Goal: Task Accomplishment & Management: Use online tool/utility

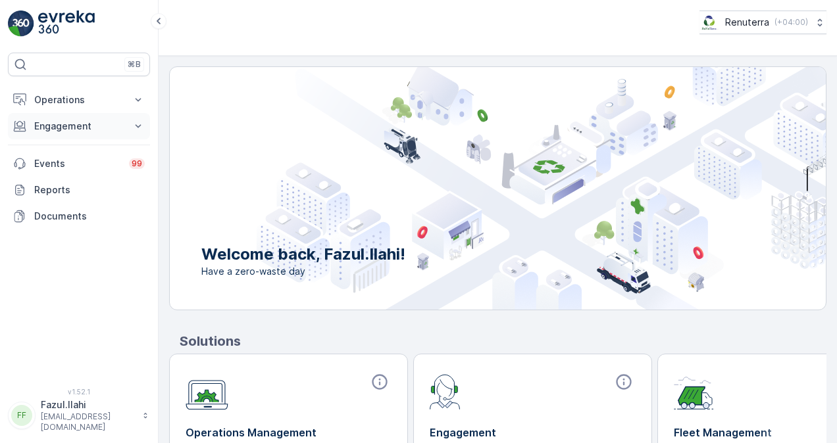
click at [89, 126] on p "Engagement" at bounding box center [78, 126] width 89 height 13
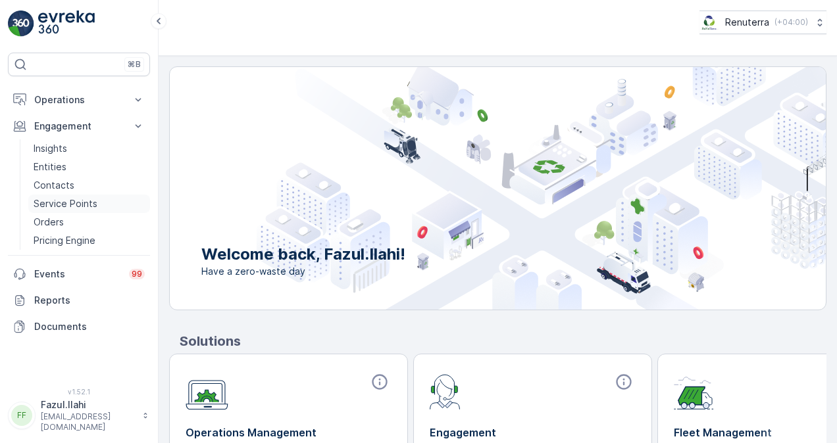
click at [108, 199] on link "Service Points" at bounding box center [89, 204] width 122 height 18
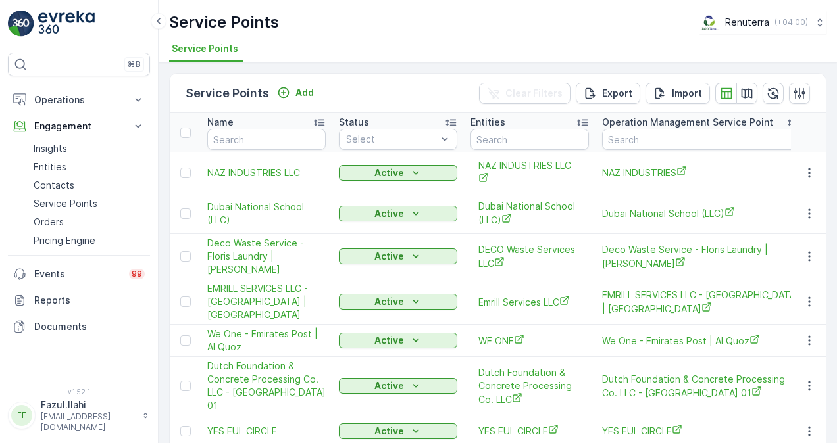
click at [240, 136] on input "text" at bounding box center [266, 139] width 118 height 21
paste input "Mothers Restaurant"
type input "Mothers Restaurant"
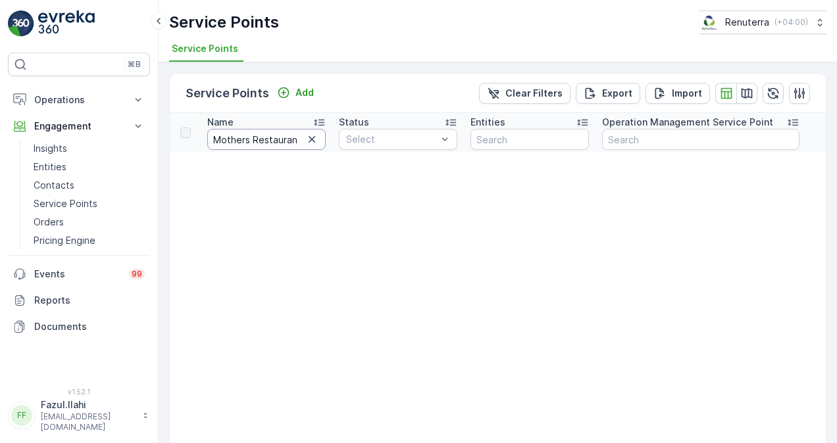
click at [292, 142] on input "Mothers Restaurant" at bounding box center [266, 139] width 118 height 21
drag, startPoint x: 253, startPoint y: 135, endPoint x: 424, endPoint y: 137, distance: 171.1
type input "Mothers"
click at [256, 141] on input "Mothers" at bounding box center [266, 139] width 118 height 21
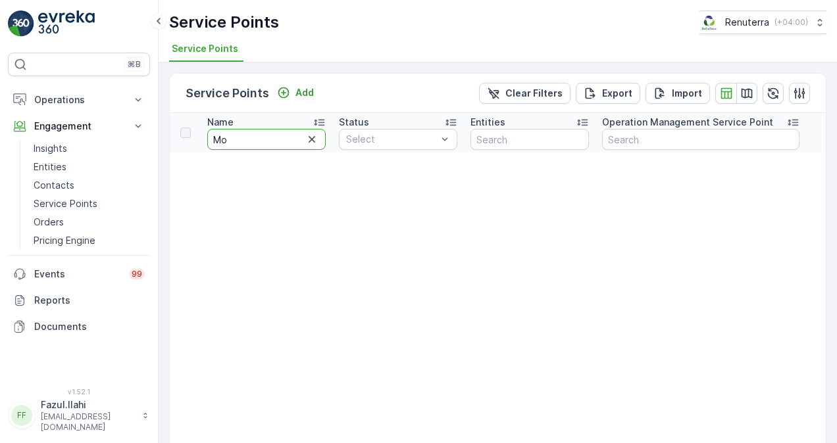
type input "M"
click at [255, 133] on input "M" at bounding box center [266, 139] width 118 height 21
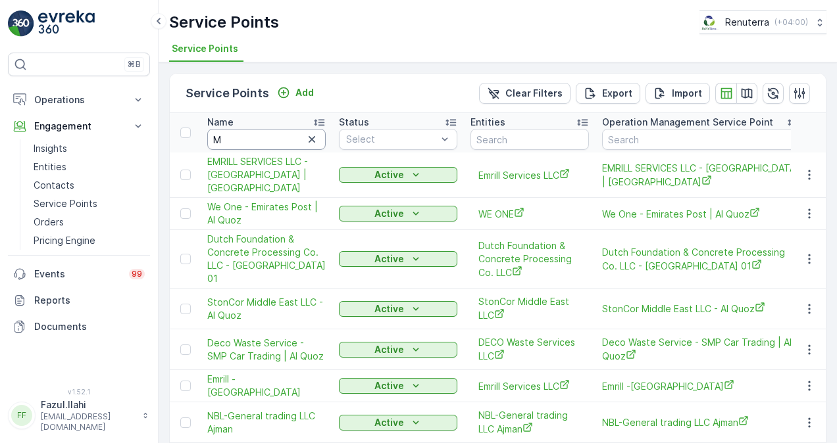
drag, startPoint x: 261, startPoint y: 136, endPoint x: 266, endPoint y: 118, distance: 18.5
click at [261, 137] on input "M" at bounding box center [266, 139] width 118 height 21
type input "Mot"
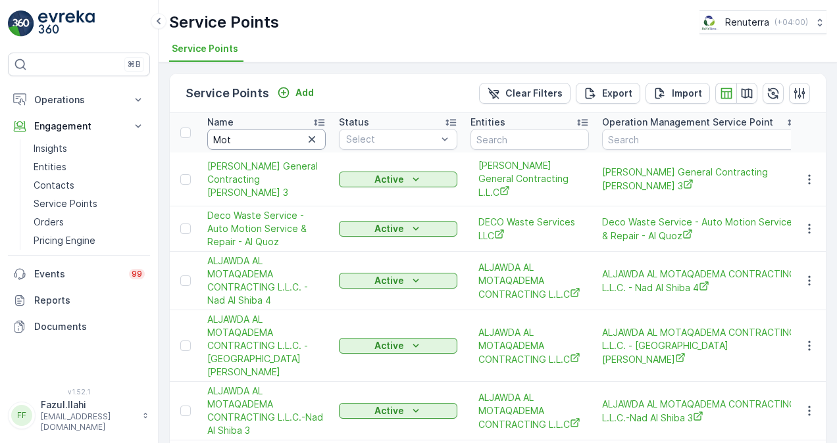
click at [247, 139] on input "Mot" at bounding box center [266, 139] width 118 height 21
type input "M"
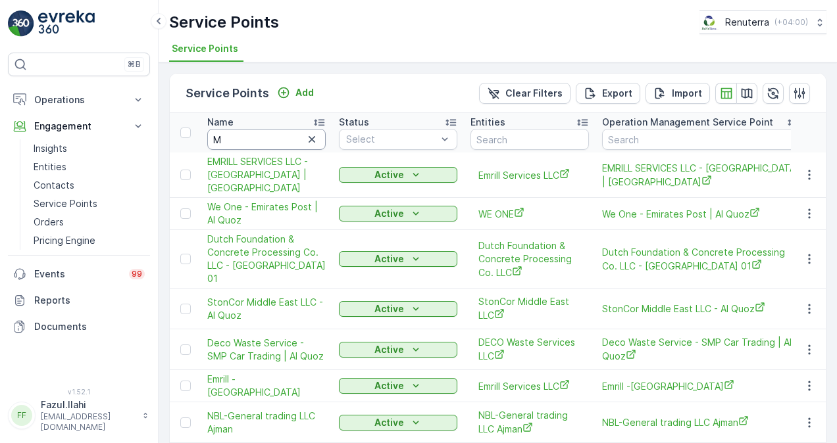
click at [247, 143] on input "M" at bounding box center [266, 139] width 118 height 21
click at [239, 138] on input "M" at bounding box center [266, 139] width 118 height 21
type input "Moth"
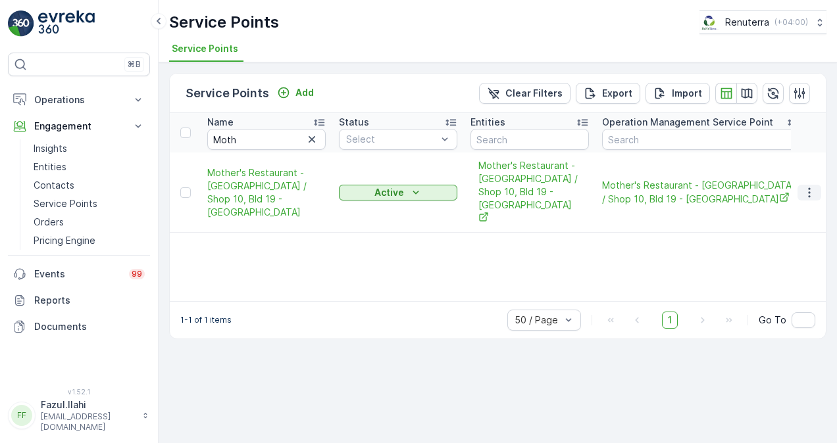
click at [816, 186] on icon "button" at bounding box center [809, 192] width 13 height 13
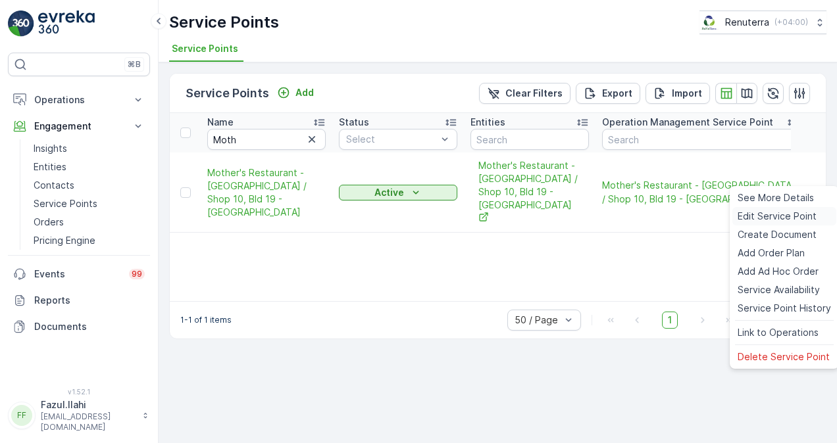
click at [760, 215] on span "Edit Service Point" at bounding box center [777, 216] width 79 height 13
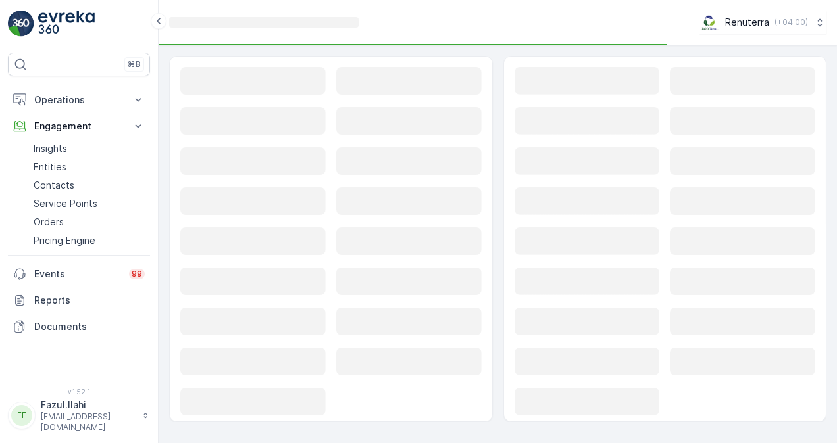
click at [703, 228] on rect at bounding box center [742, 242] width 145 height 28
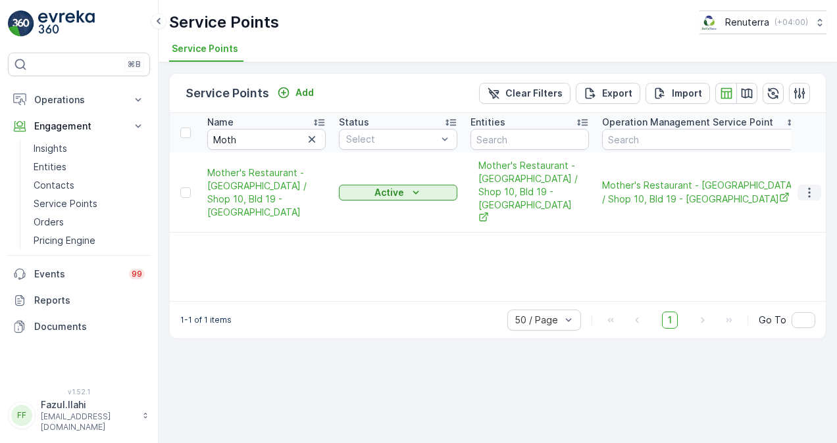
click at [809, 188] on icon "button" at bounding box center [809, 193] width 2 height 10
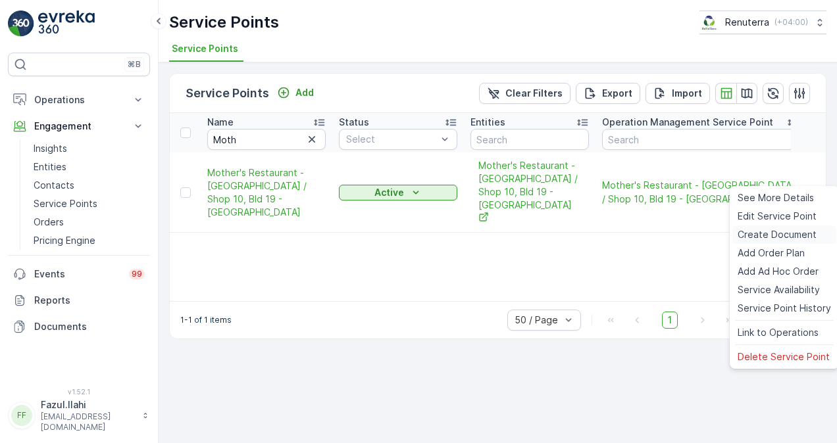
click at [784, 233] on span "Create Document" at bounding box center [777, 234] width 79 height 13
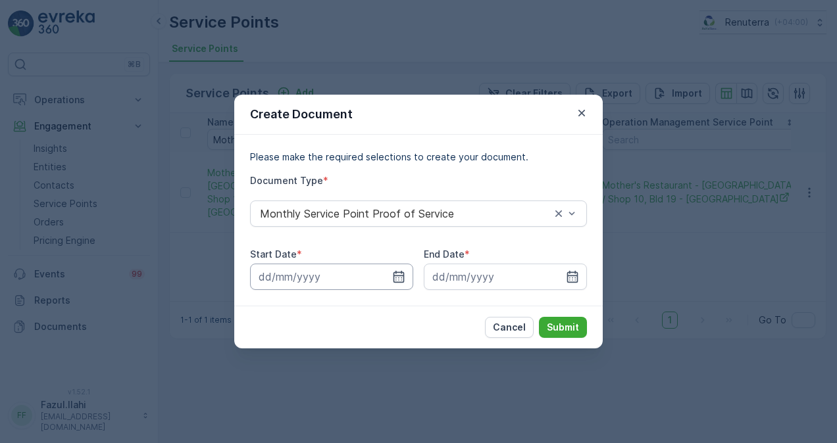
click at [393, 270] on input at bounding box center [331, 277] width 163 height 26
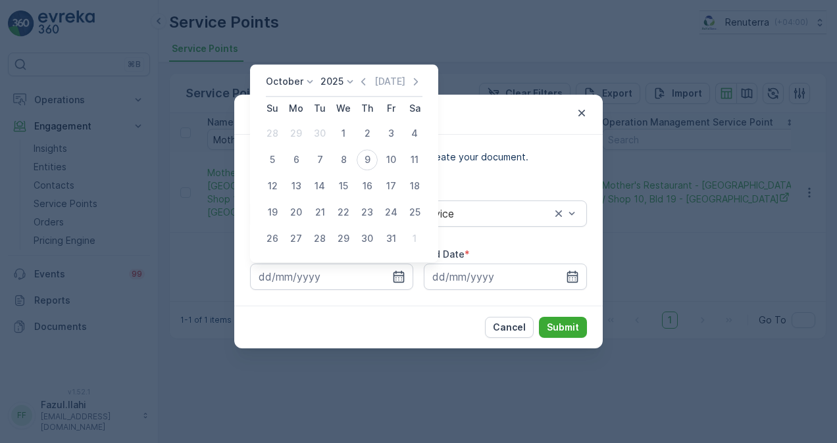
click at [358, 76] on div "October 2025 Today" at bounding box center [344, 86] width 157 height 22
click at [361, 82] on icon "button" at bounding box center [363, 81] width 13 height 13
click at [296, 131] on div "1" at bounding box center [296, 133] width 21 height 21
type input "01.09.2025"
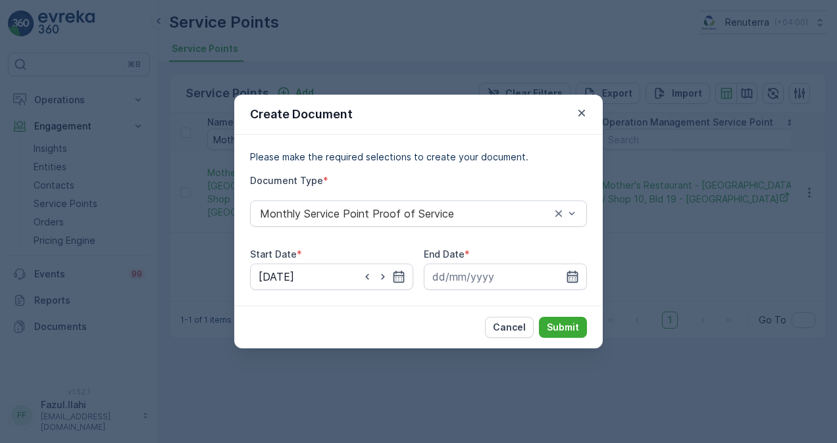
click at [571, 279] on icon "button" at bounding box center [572, 276] width 13 height 13
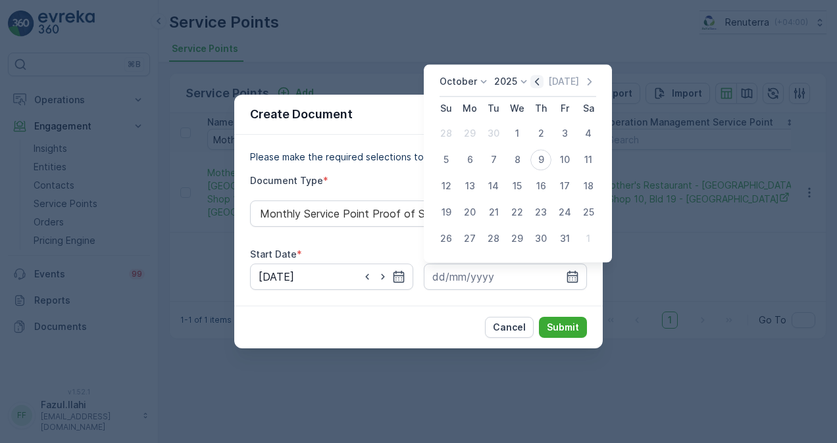
click at [538, 84] on icon "button" at bounding box center [536, 81] width 13 height 13
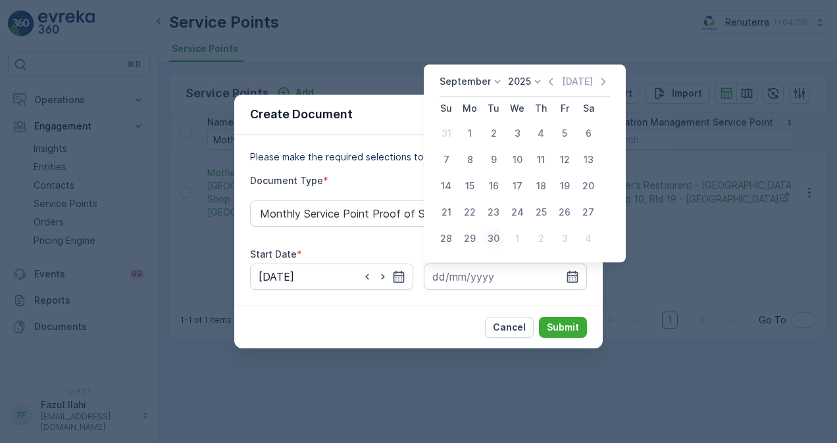
click at [488, 239] on div "30" at bounding box center [493, 238] width 21 height 21
type input "30.09.2025"
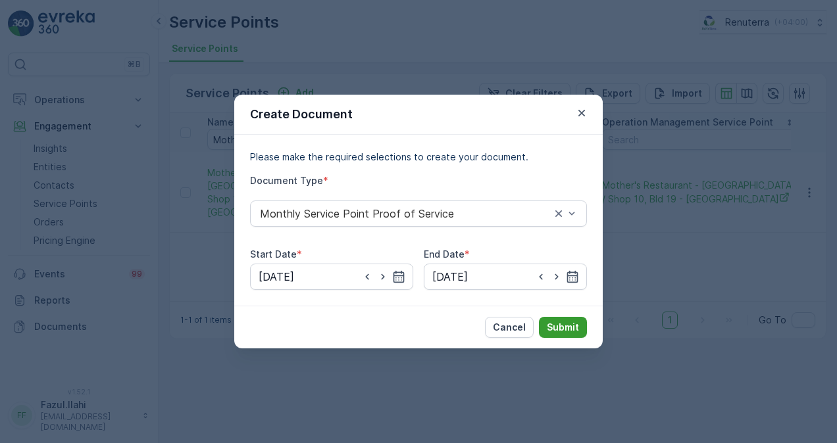
click at [543, 320] on button "Submit" at bounding box center [563, 327] width 48 height 21
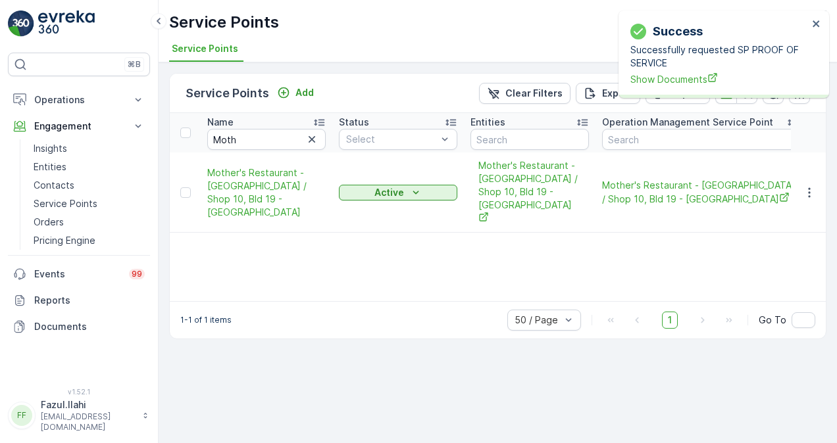
click at [649, 87] on div "Success Successfully requested SP PROOF OF SERVICE Show Documents" at bounding box center [719, 54] width 186 height 72
click at [650, 83] on span "Show Documents" at bounding box center [719, 79] width 178 height 14
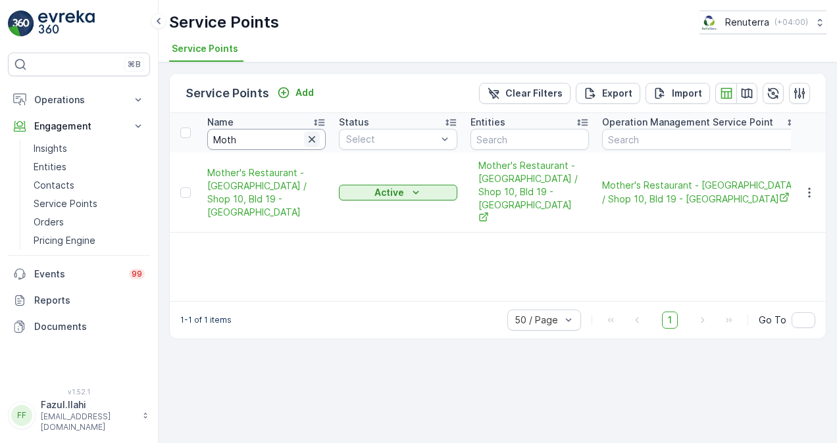
click at [309, 141] on icon "button" at bounding box center [312, 139] width 7 height 7
click at [292, 137] on input "text" at bounding box center [266, 139] width 118 height 21
click at [285, 138] on input "text" at bounding box center [266, 139] width 118 height 21
paste input "SASA ALEKSIC"
type input "SASA ALEKSIC"
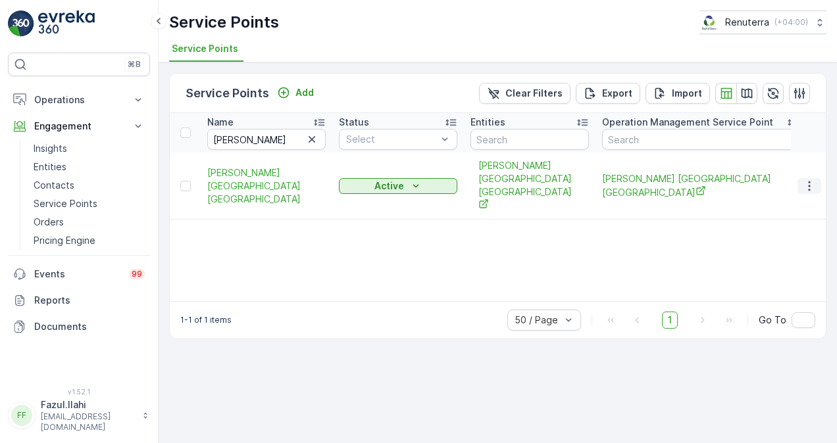
click at [813, 180] on icon "button" at bounding box center [809, 186] width 13 height 13
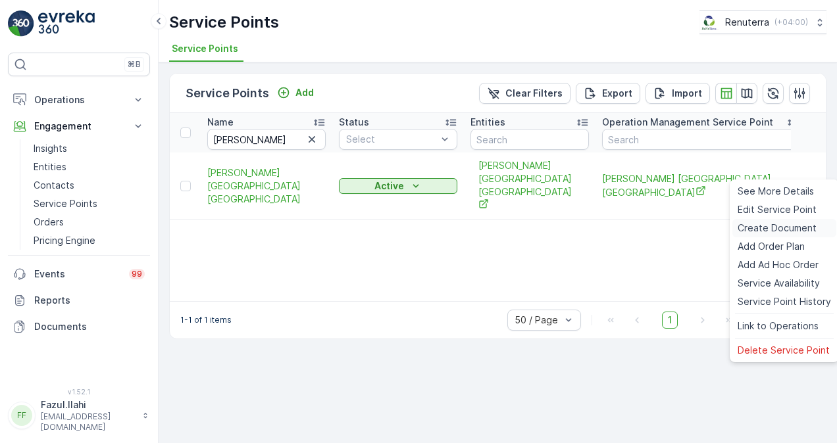
click at [792, 222] on div "Create Document" at bounding box center [784, 228] width 104 height 18
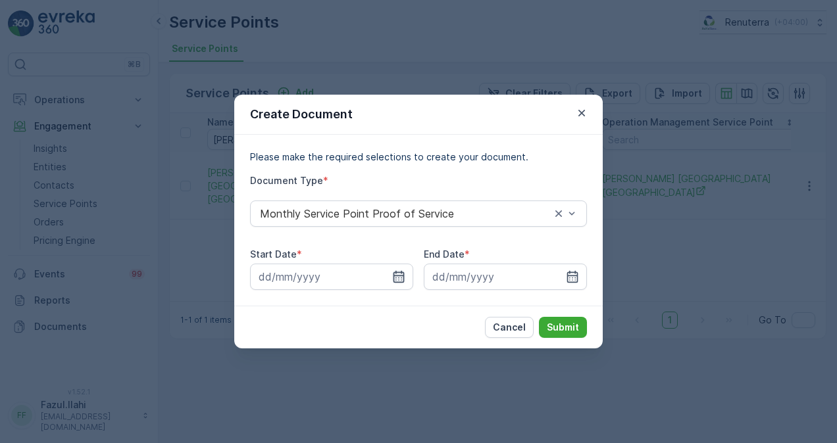
click at [400, 270] on icon "button" at bounding box center [398, 276] width 13 height 13
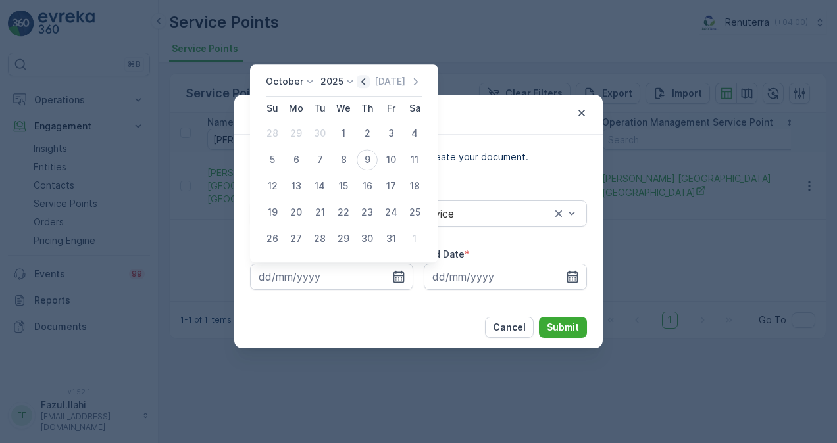
click at [365, 75] on icon "button" at bounding box center [363, 81] width 13 height 13
click at [301, 137] on div "1" at bounding box center [296, 133] width 21 height 21
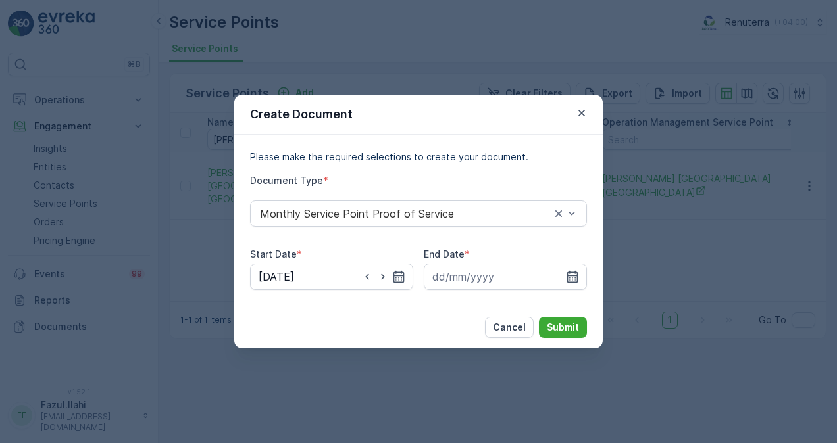
type input "01.09.2025"
click at [566, 281] on icon "button" at bounding box center [572, 276] width 13 height 13
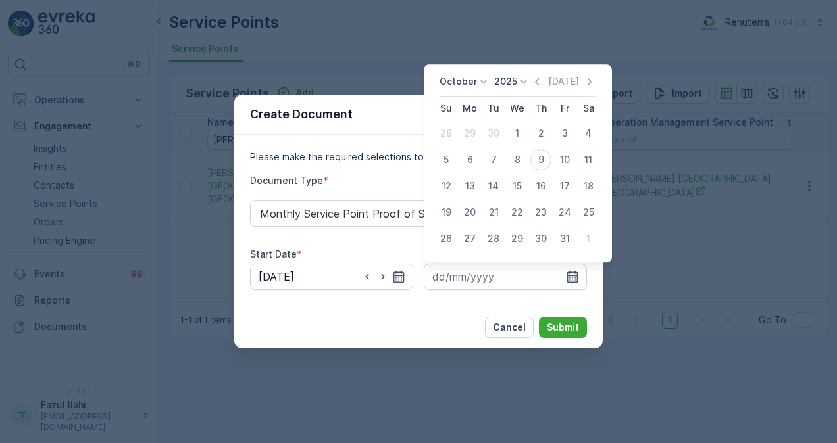
click at [531, 87] on div "October 2025 Today" at bounding box center [518, 86] width 157 height 22
click at [543, 82] on icon "button" at bounding box center [536, 81] width 13 height 13
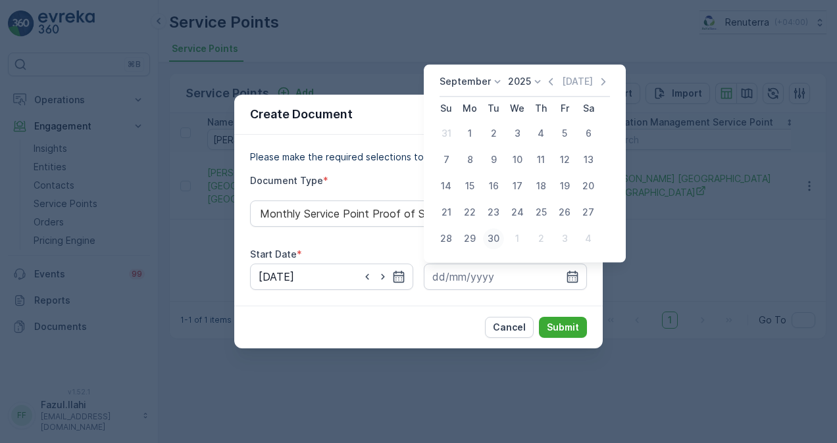
click at [496, 239] on div "30" at bounding box center [493, 238] width 21 height 21
type input "30.09.2025"
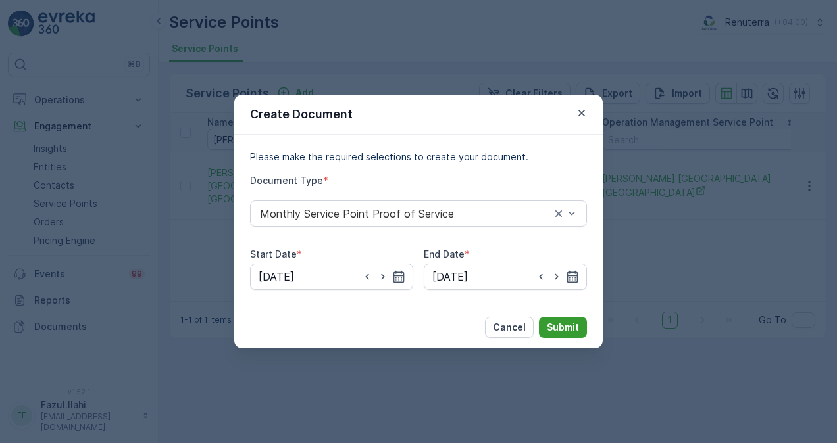
click at [550, 319] on button "Submit" at bounding box center [563, 327] width 48 height 21
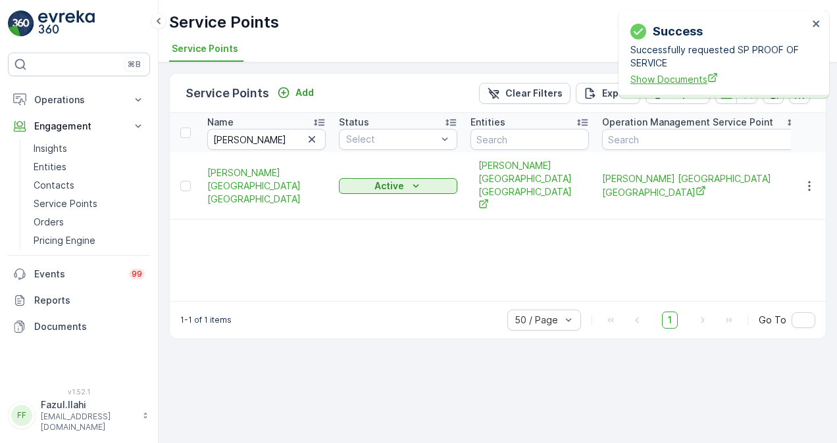
click at [696, 84] on span "Show Documents" at bounding box center [719, 79] width 178 height 14
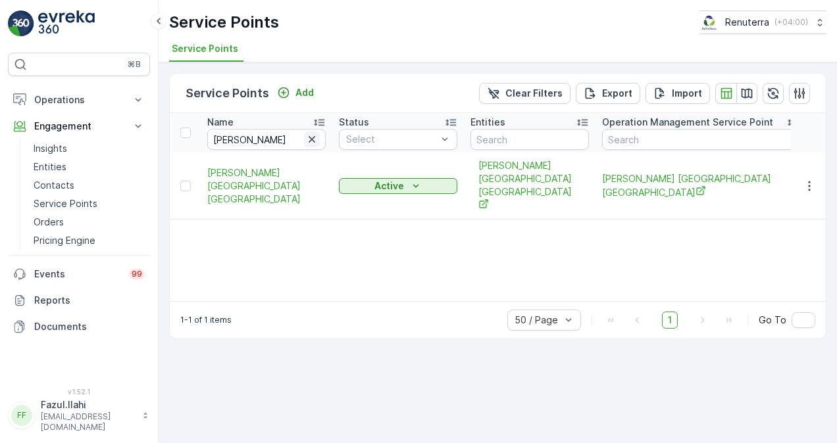
click at [315, 137] on icon "button" at bounding box center [311, 139] width 13 height 13
paste input "SAYAPATRI"
type input "SAYAPATRI"
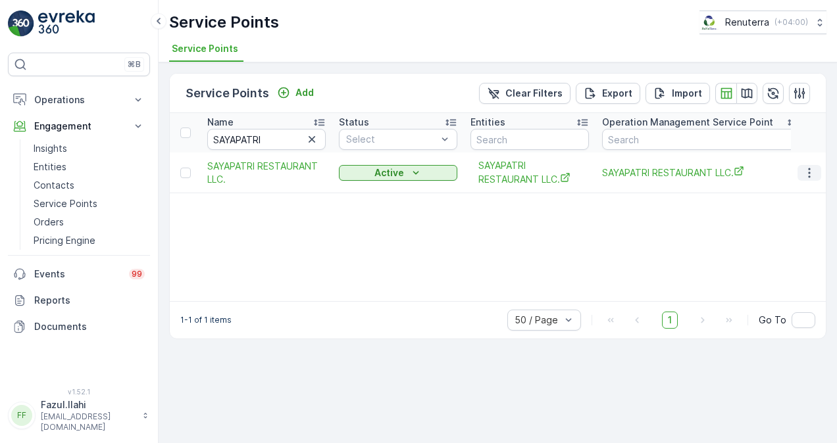
click at [800, 171] on button "button" at bounding box center [809, 173] width 24 height 16
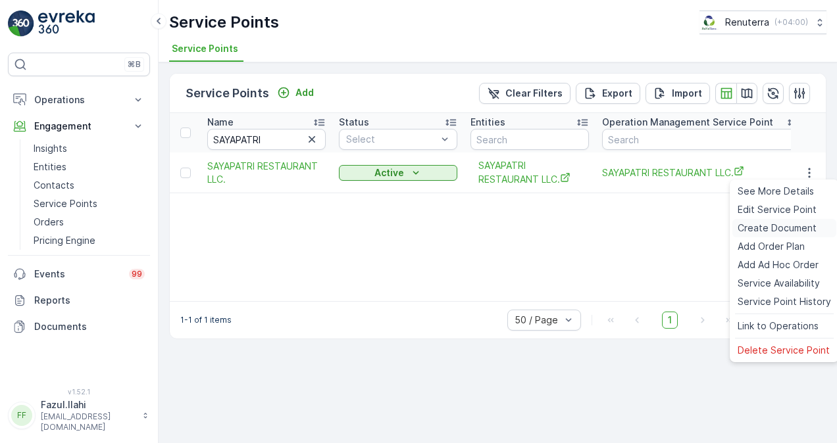
click at [776, 232] on span "Create Document" at bounding box center [777, 228] width 79 height 13
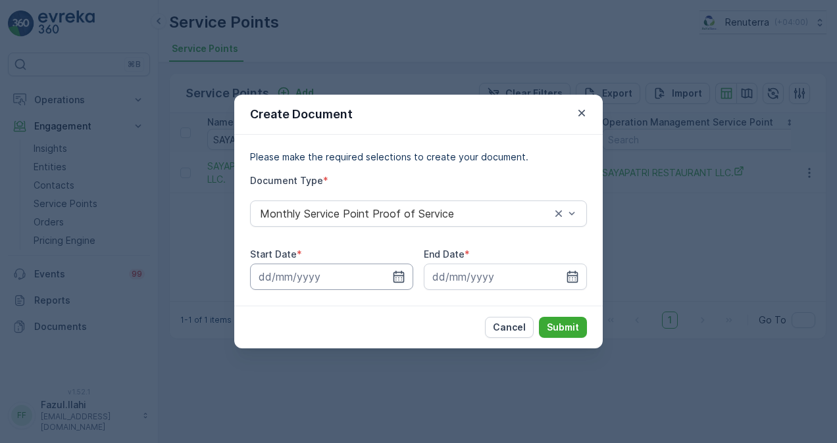
click at [390, 264] on input at bounding box center [331, 277] width 163 height 26
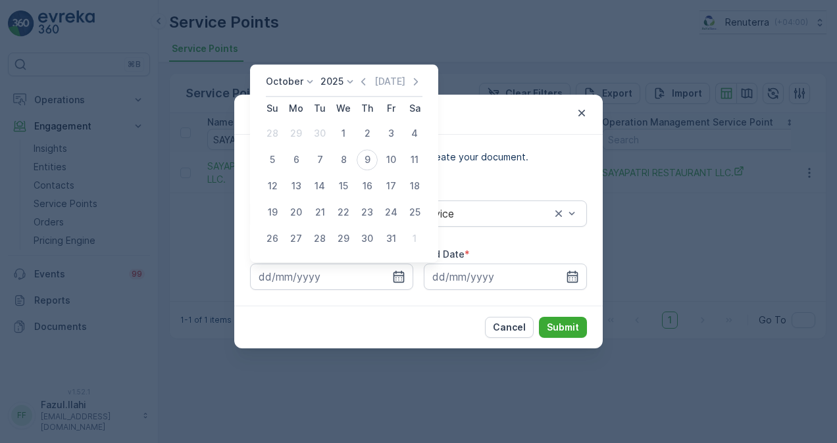
click at [366, 83] on icon "button" at bounding box center [363, 81] width 13 height 13
click at [297, 136] on div "1" at bounding box center [296, 133] width 21 height 21
type input "01.09.2025"
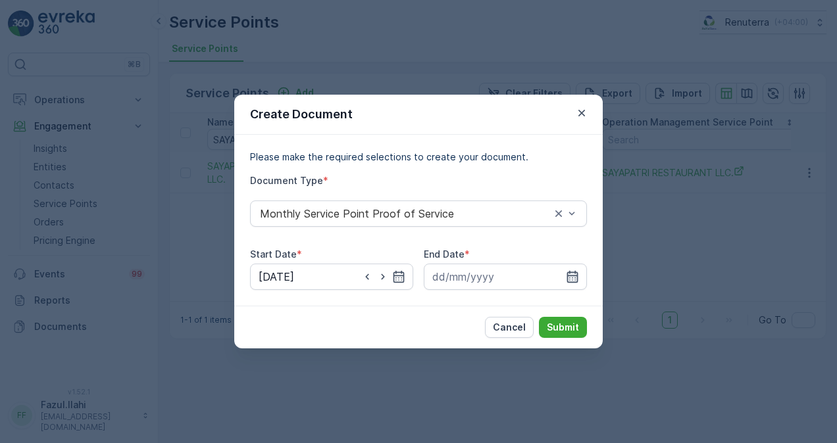
click at [576, 280] on icon "button" at bounding box center [572, 276] width 13 height 13
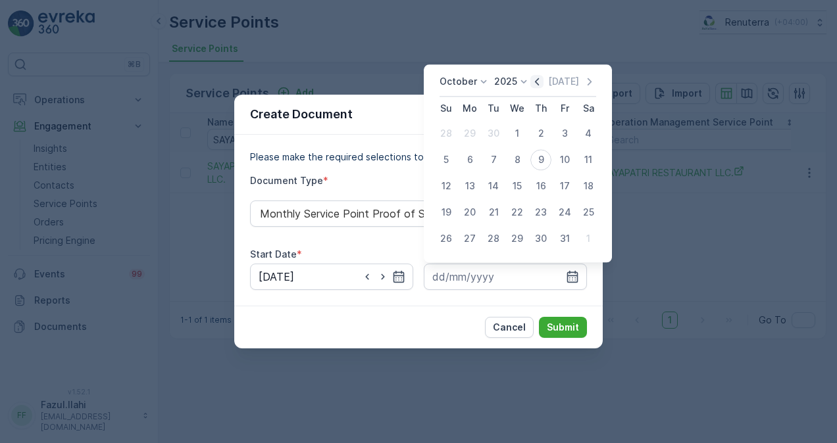
click at [540, 86] on icon "button" at bounding box center [536, 81] width 13 height 13
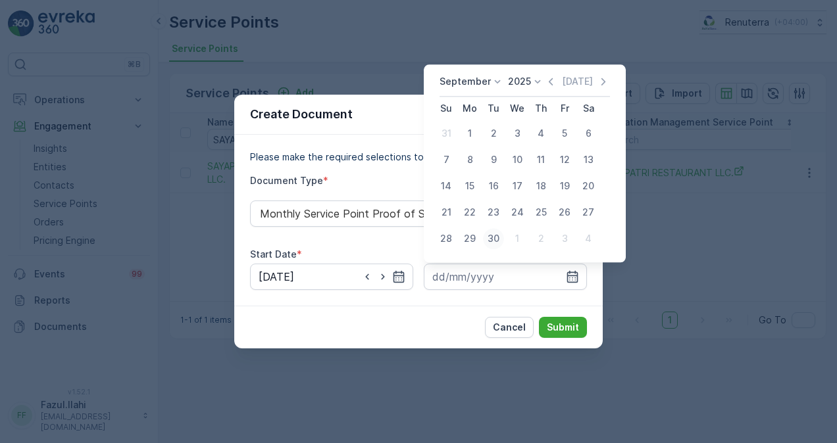
click at [497, 232] on div "30" at bounding box center [493, 238] width 21 height 21
type input "30.09.2025"
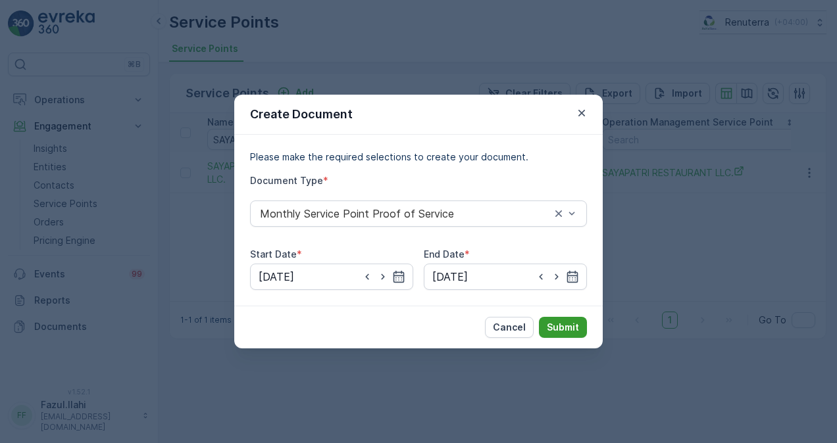
click at [564, 321] on button "Submit" at bounding box center [563, 327] width 48 height 21
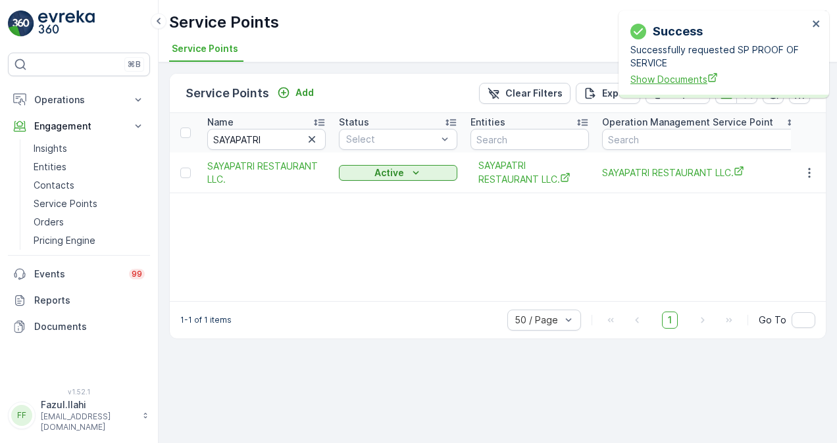
click at [640, 78] on span "Show Documents" at bounding box center [719, 79] width 178 height 14
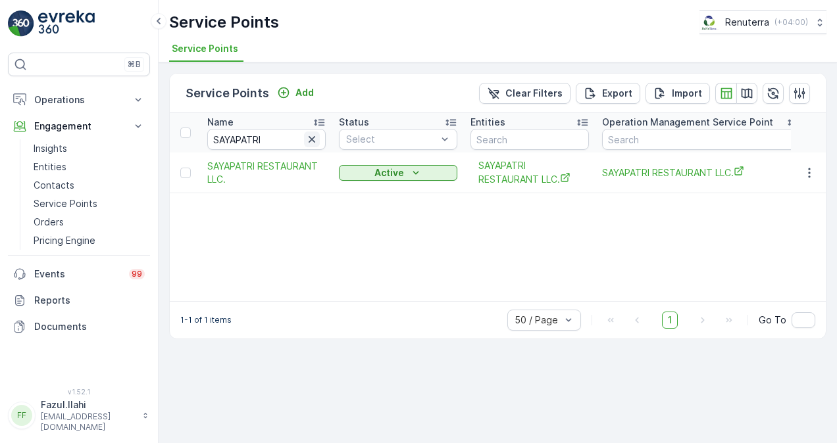
click at [311, 141] on icon "button" at bounding box center [311, 139] width 13 height 13
paste input "Shehar Sialk"
type input "Shehar Sialk"
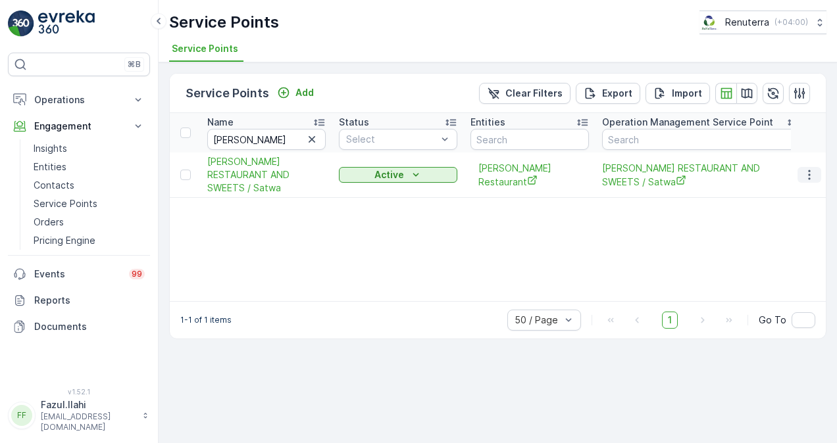
click at [804, 174] on icon "button" at bounding box center [809, 174] width 13 height 13
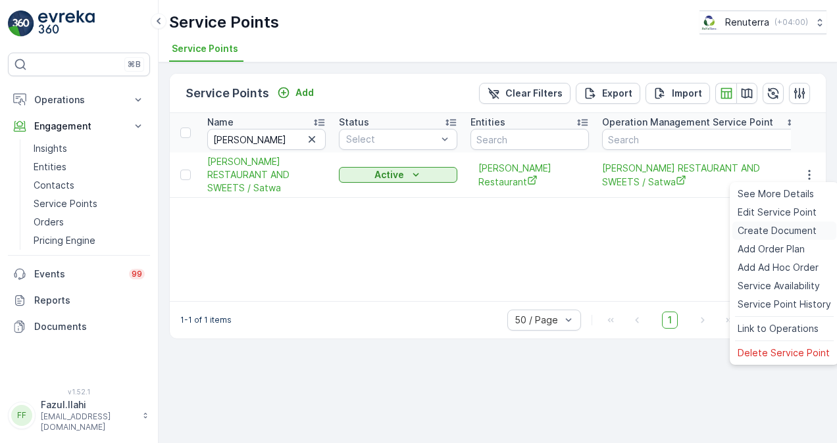
click at [765, 228] on span "Create Document" at bounding box center [777, 230] width 79 height 13
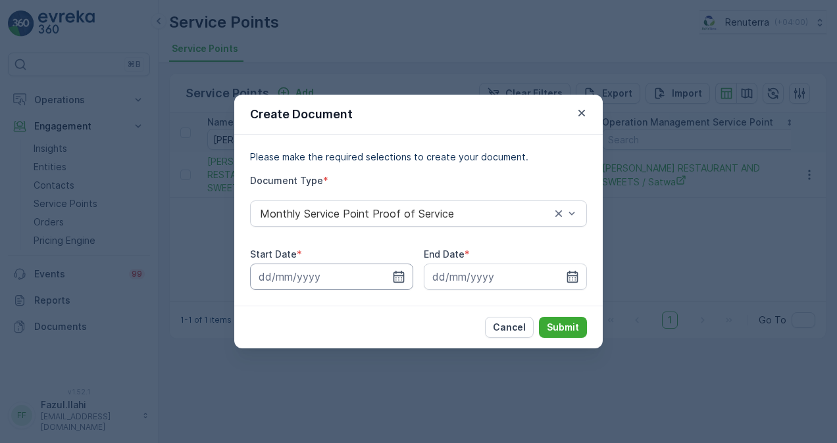
drag, startPoint x: 395, startPoint y: 281, endPoint x: 393, endPoint y: 263, distance: 17.9
click at [396, 281] on icon "button" at bounding box center [398, 276] width 13 height 13
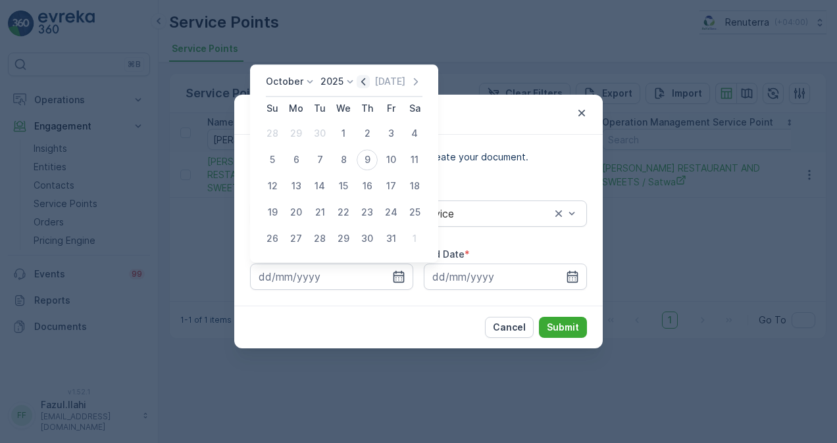
click at [362, 78] on icon "button" at bounding box center [363, 81] width 13 height 13
click at [294, 134] on div "1" at bounding box center [296, 133] width 21 height 21
type input "01.09.2025"
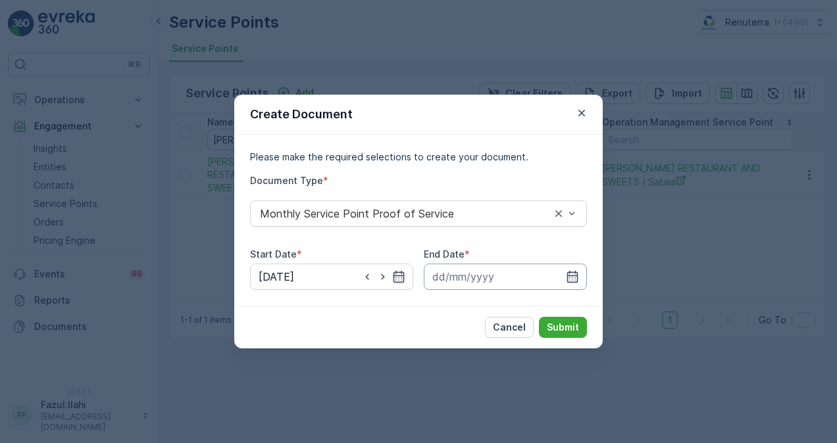
drag, startPoint x: 567, startPoint y: 278, endPoint x: 556, endPoint y: 268, distance: 15.4
click at [566, 278] on icon "button" at bounding box center [572, 276] width 13 height 13
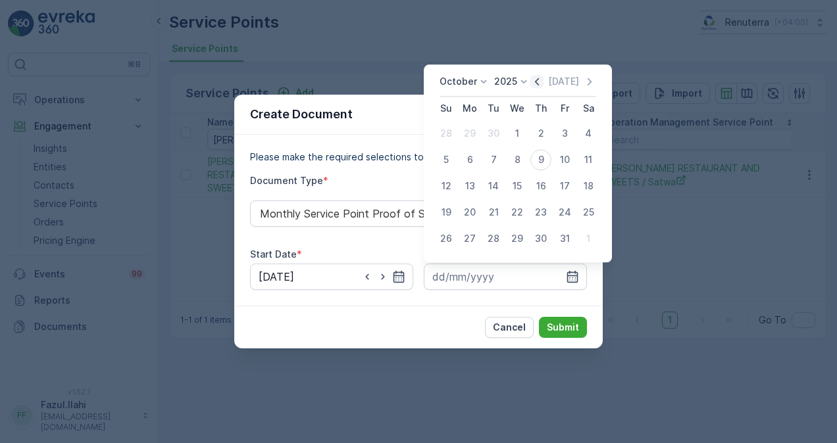
click at [540, 86] on icon "button" at bounding box center [536, 81] width 13 height 13
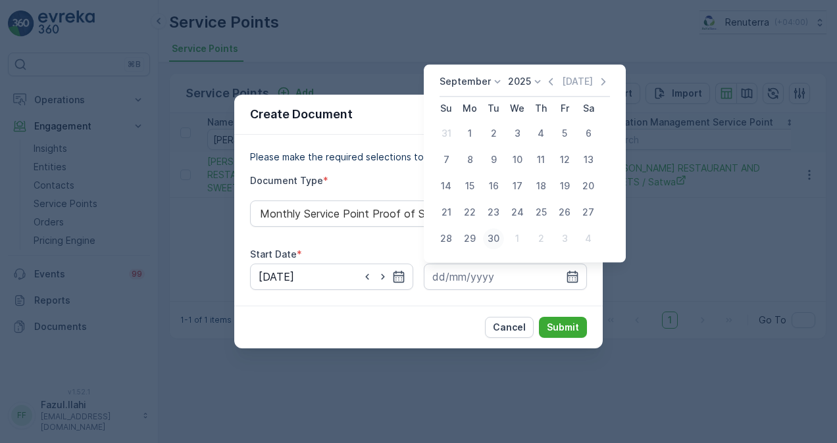
click at [484, 238] on div "30" at bounding box center [493, 238] width 21 height 21
type input "30.09.2025"
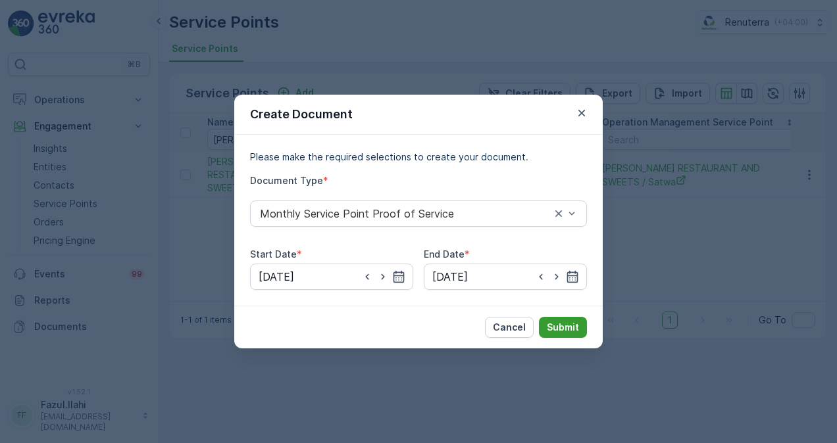
click at [575, 326] on p "Submit" at bounding box center [563, 327] width 32 height 13
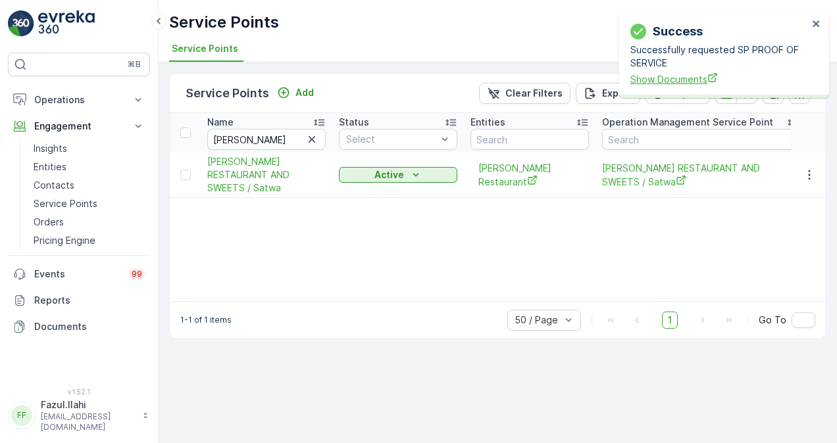
click at [670, 75] on span "Show Documents" at bounding box center [719, 79] width 178 height 14
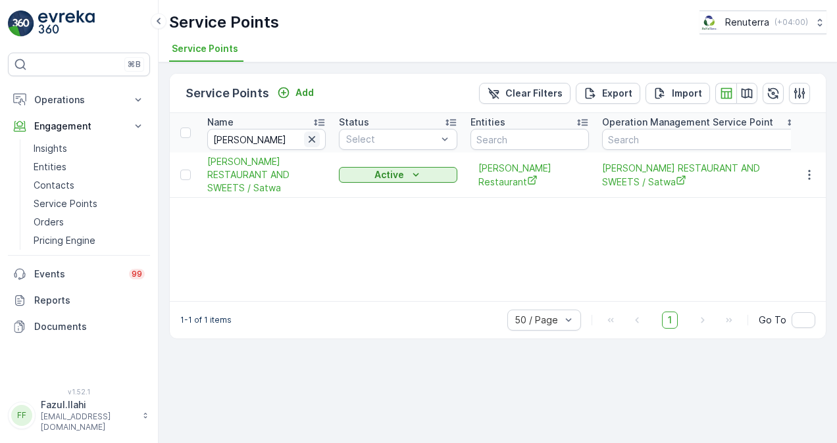
click at [311, 138] on icon "button" at bounding box center [312, 139] width 7 height 7
click at [263, 139] on input "text" at bounding box center [266, 139] width 118 height 21
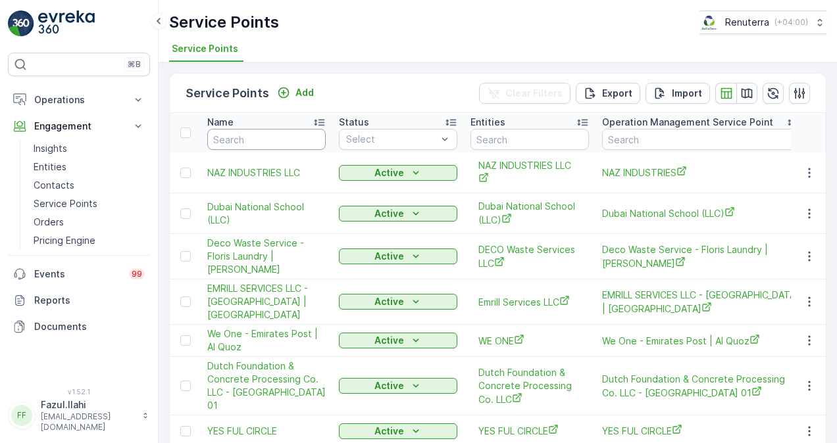
click at [263, 139] on input "text" at bounding box center [266, 139] width 118 height 21
type input "bombao"
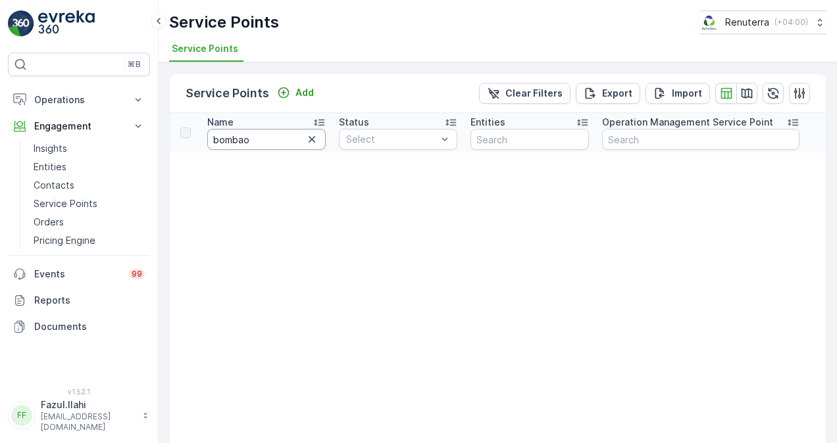
click at [251, 132] on input "bombao" at bounding box center [266, 139] width 118 height 21
type input "bomba"
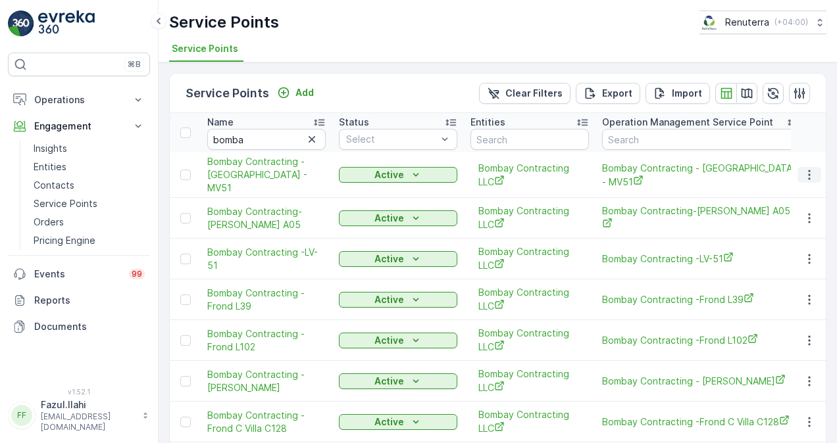
click at [803, 171] on icon "button" at bounding box center [809, 174] width 13 height 13
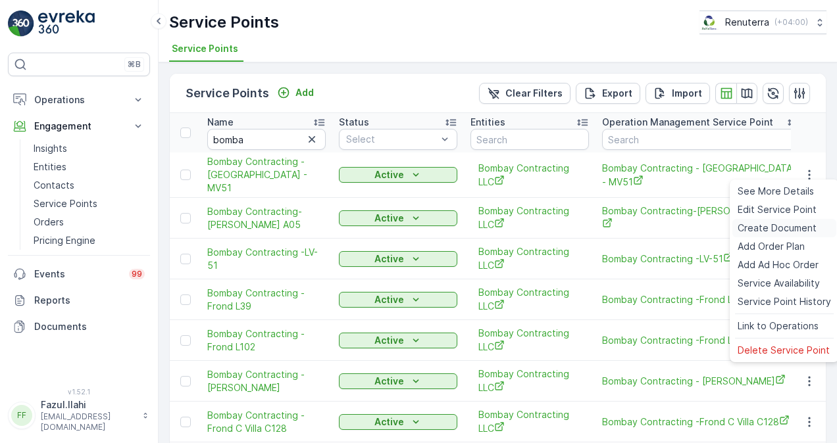
click at [774, 234] on span "Create Document" at bounding box center [777, 228] width 79 height 13
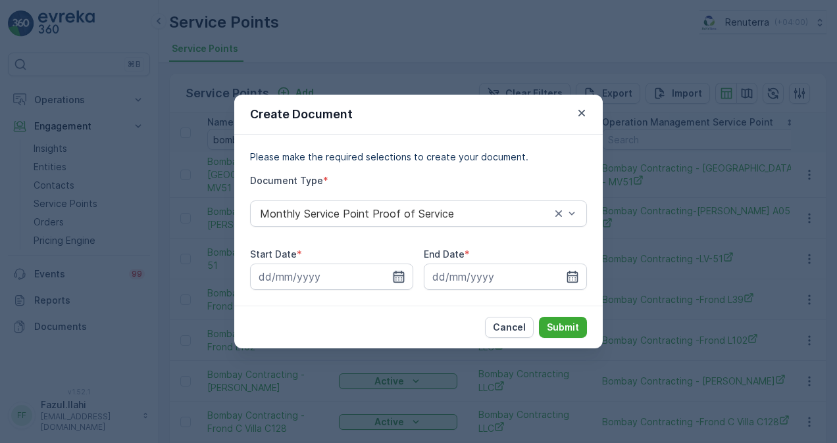
click at [395, 271] on icon "button" at bounding box center [398, 276] width 13 height 13
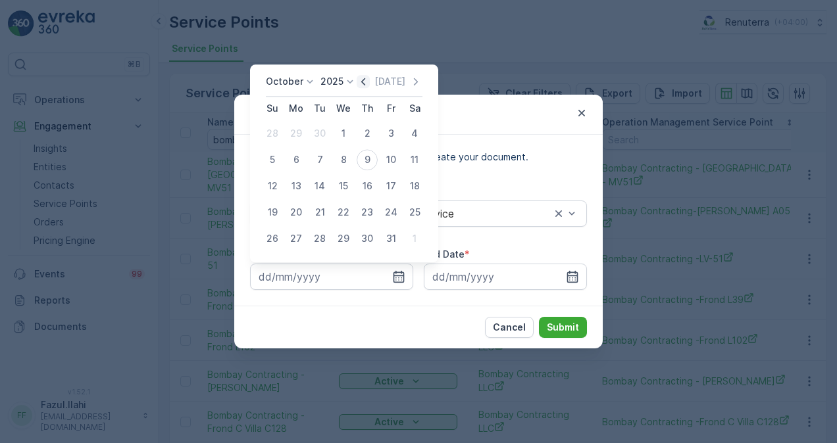
click at [370, 78] on icon "button" at bounding box center [363, 81] width 13 height 13
click at [293, 134] on div "1" at bounding box center [296, 133] width 21 height 21
type input "01.09.2025"
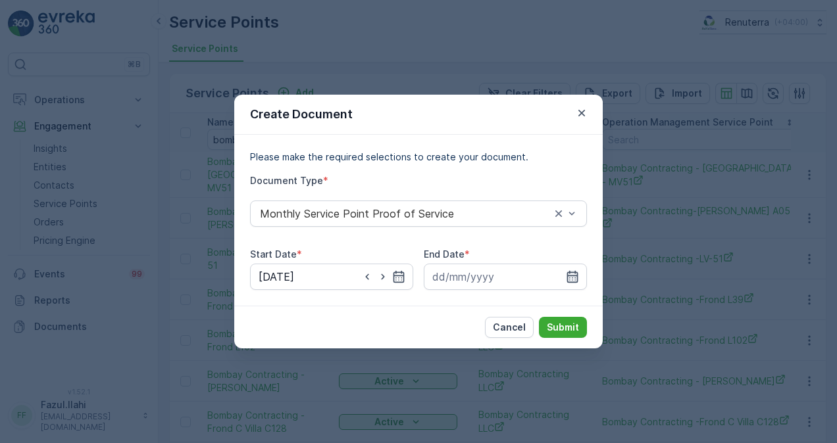
click at [568, 276] on icon "button" at bounding box center [572, 277] width 11 height 12
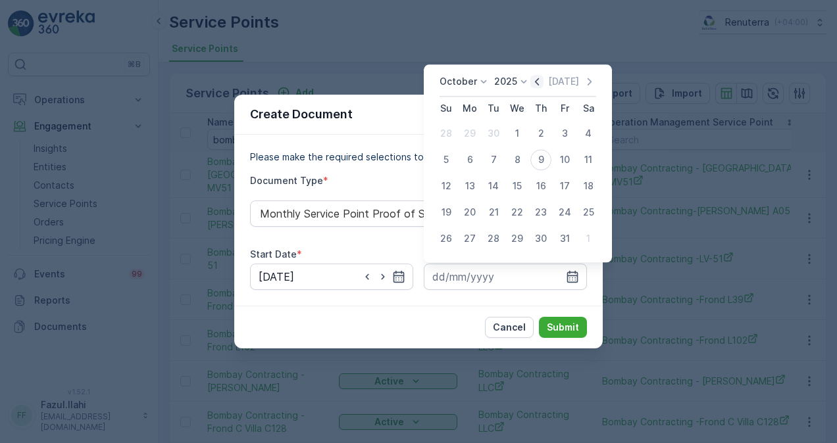
click at [539, 84] on icon "button" at bounding box center [537, 81] width 4 height 7
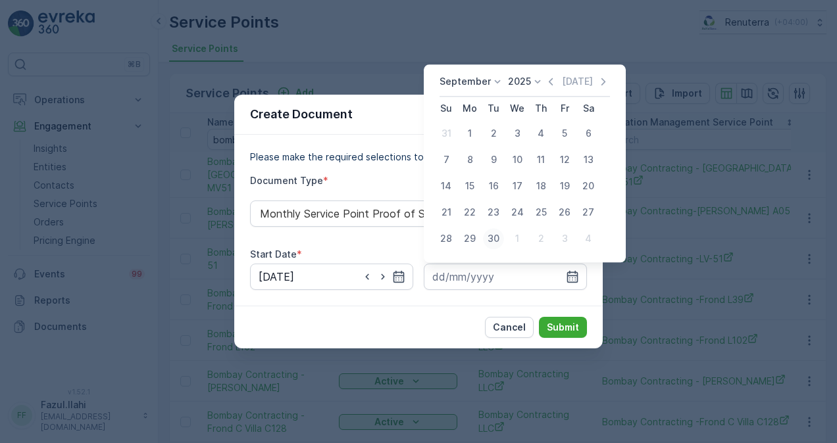
click at [493, 239] on div "30" at bounding box center [493, 238] width 21 height 21
type input "30.09.2025"
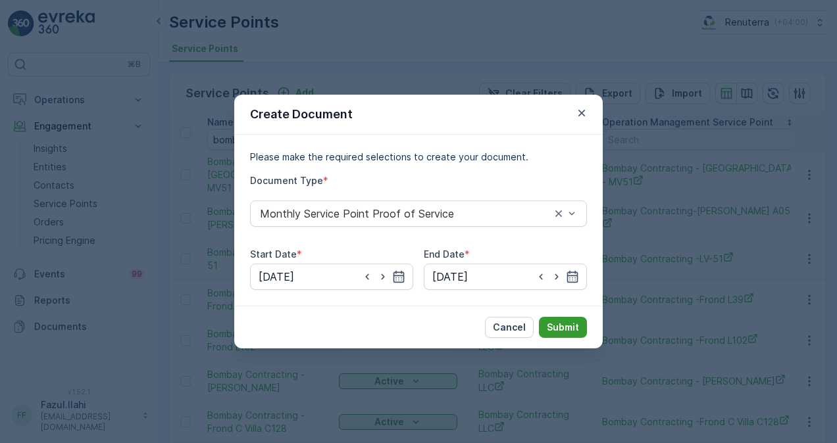
click at [559, 328] on p "Submit" at bounding box center [563, 327] width 32 height 13
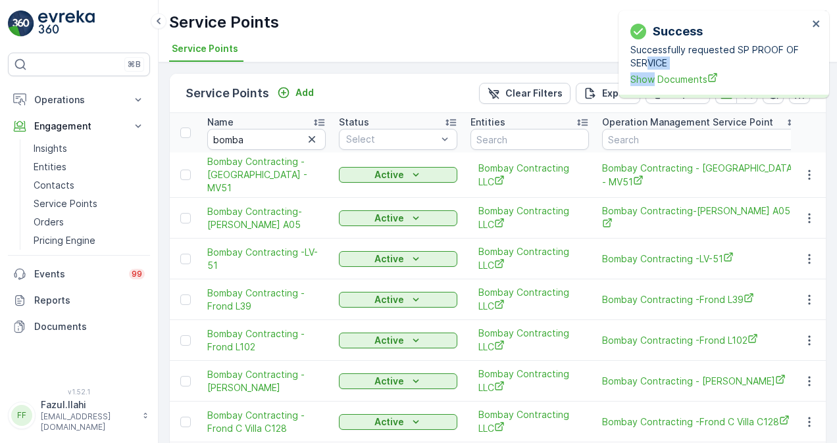
click at [651, 71] on div "Successfully requested SP PROOF OF SERVICE Show Documents" at bounding box center [719, 64] width 178 height 43
drag, startPoint x: 651, startPoint y: 71, endPoint x: 647, endPoint y: 82, distance: 11.2
click at [647, 82] on span "Show Documents" at bounding box center [719, 79] width 178 height 14
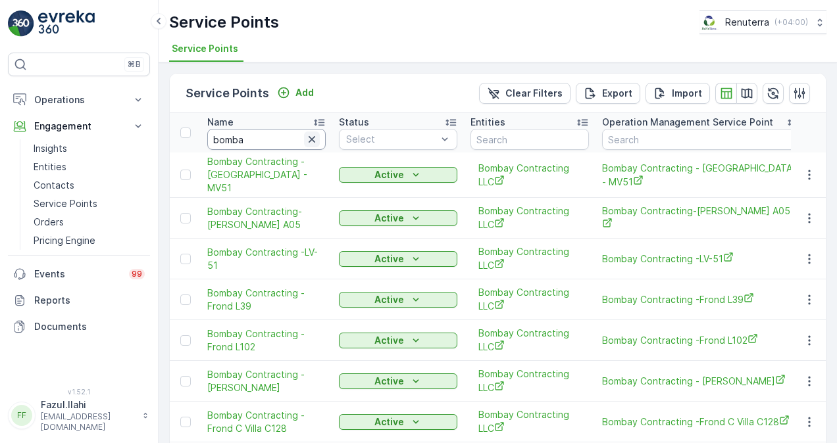
drag, startPoint x: 299, startPoint y: 142, endPoint x: 312, endPoint y: 142, distance: 13.2
click at [302, 142] on input "bomba" at bounding box center [266, 139] width 118 height 21
click at [313, 141] on icon "button" at bounding box center [311, 139] width 13 height 13
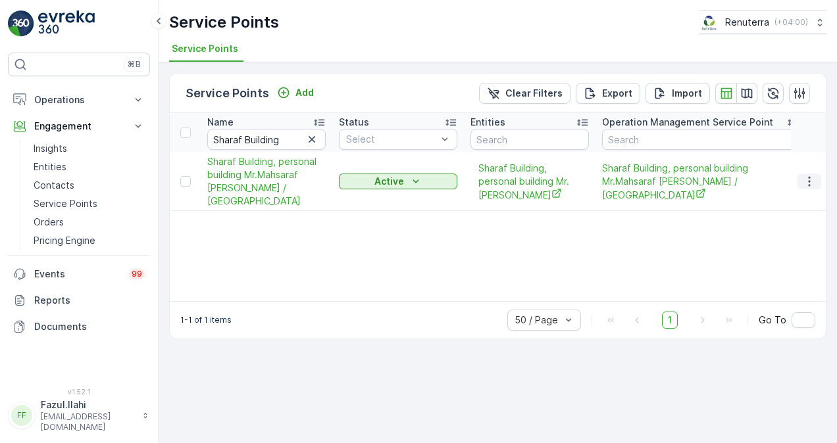
click at [807, 175] on icon "button" at bounding box center [809, 181] width 13 height 13
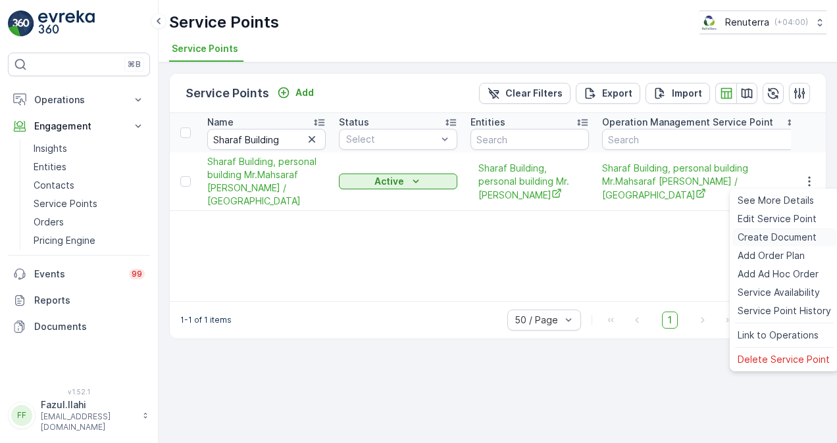
click at [798, 234] on span "Create Document" at bounding box center [777, 237] width 79 height 13
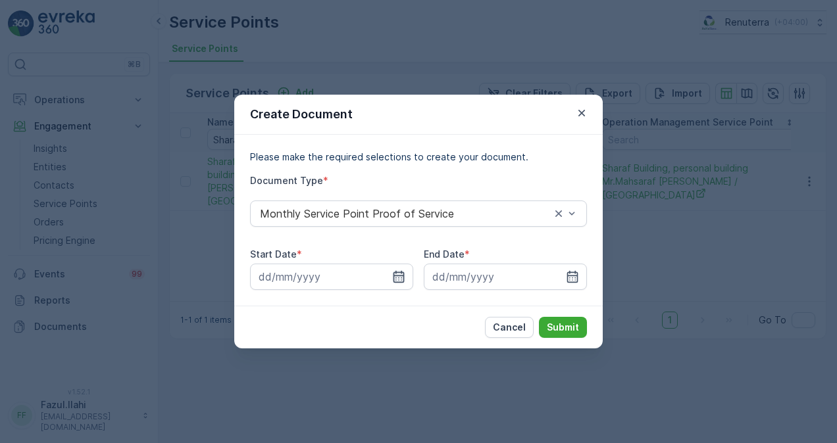
click at [405, 275] on input at bounding box center [331, 277] width 163 height 26
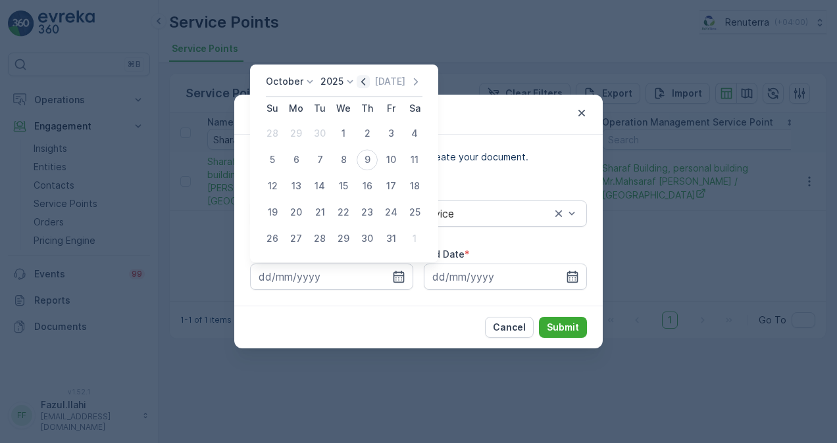
click at [367, 80] on icon "button" at bounding box center [363, 81] width 13 height 13
click at [300, 130] on div "1" at bounding box center [296, 133] width 21 height 21
type input "01.09.2025"
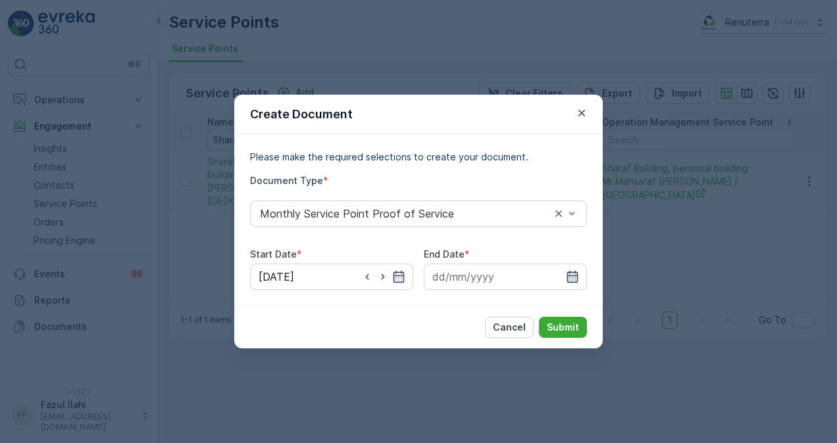
click at [576, 279] on icon "button" at bounding box center [572, 276] width 13 height 13
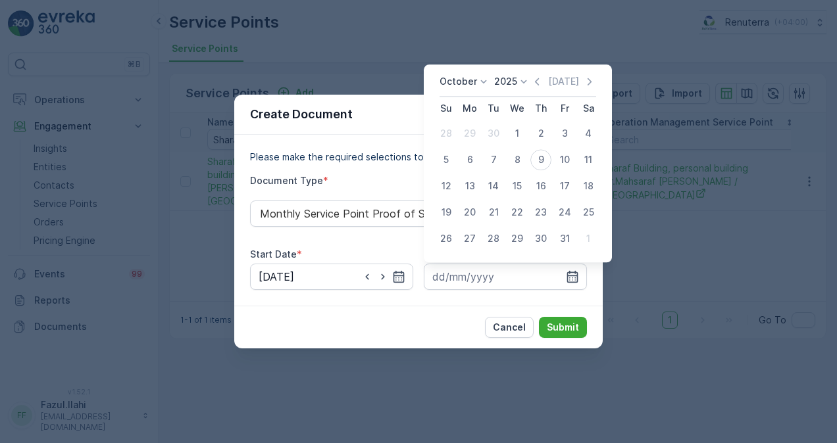
drag, startPoint x: 541, startPoint y: 85, endPoint x: 541, endPoint y: 96, distance: 11.2
click at [539, 86] on icon "button" at bounding box center [537, 81] width 4 height 7
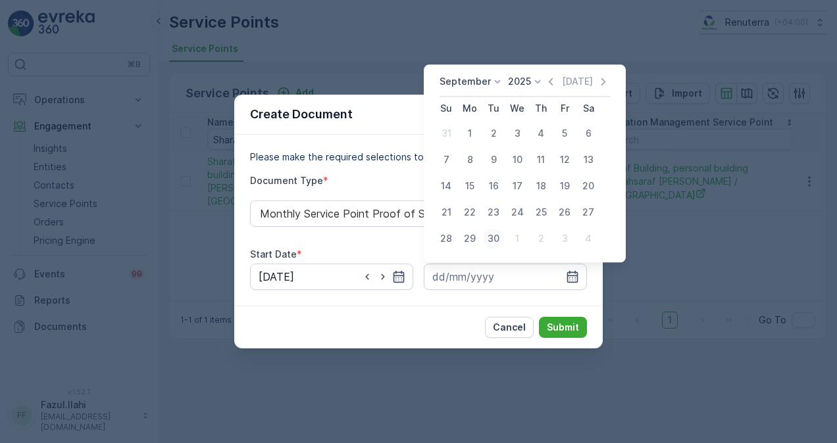
click at [494, 242] on div "30" at bounding box center [493, 238] width 21 height 21
type input "30.09.2025"
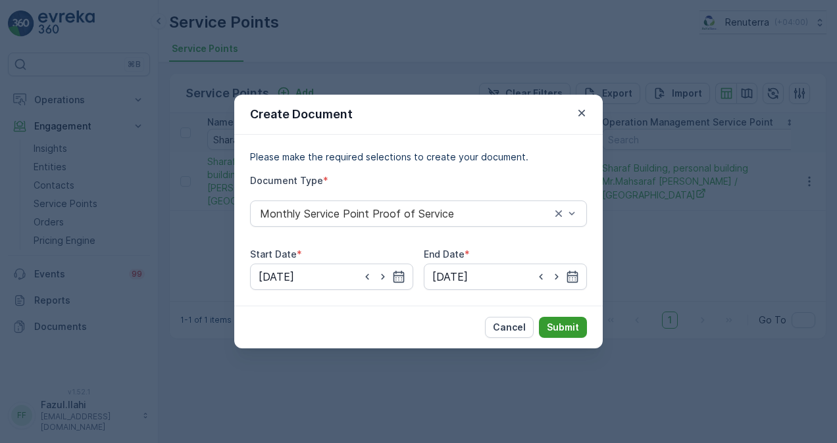
click at [549, 322] on p "Submit" at bounding box center [563, 327] width 32 height 13
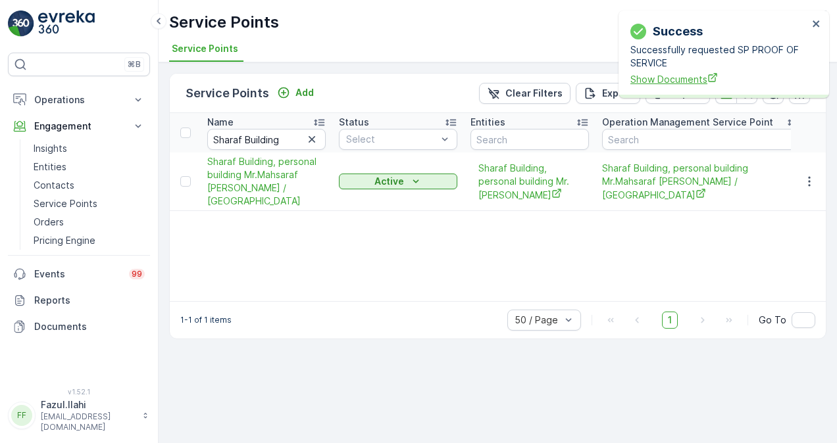
click at [704, 76] on span "Show Documents" at bounding box center [719, 79] width 178 height 14
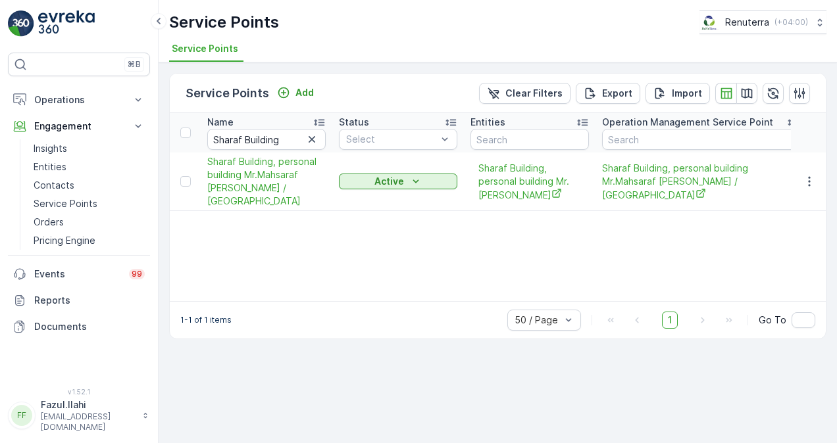
click at [147, 422] on icon at bounding box center [145, 415] width 9 height 13
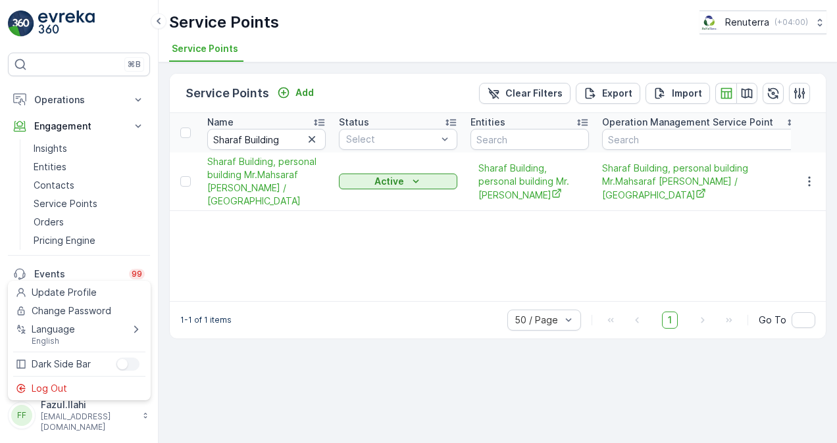
click at [149, 422] on icon at bounding box center [145, 415] width 9 height 13
click at [273, 436] on div "Service Points Add Clear Filters Export Import Name Sharaf Building Status Sele…" at bounding box center [498, 253] width 678 height 381
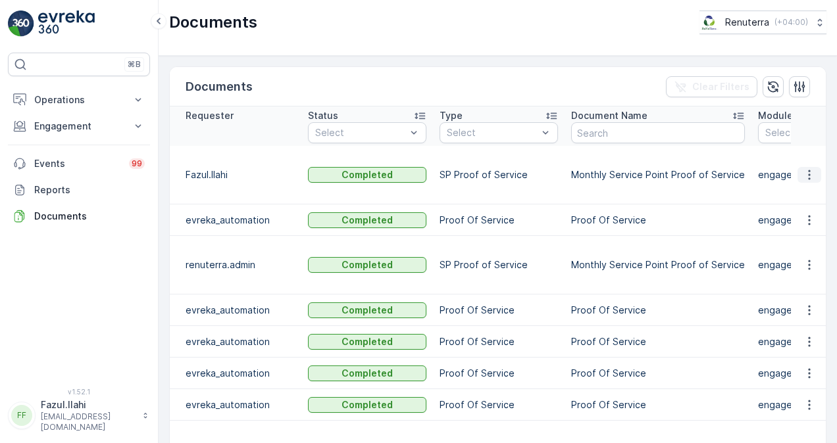
click at [801, 174] on button "button" at bounding box center [809, 175] width 24 height 16
click at [796, 189] on span "See Details" at bounding box center [805, 187] width 51 height 13
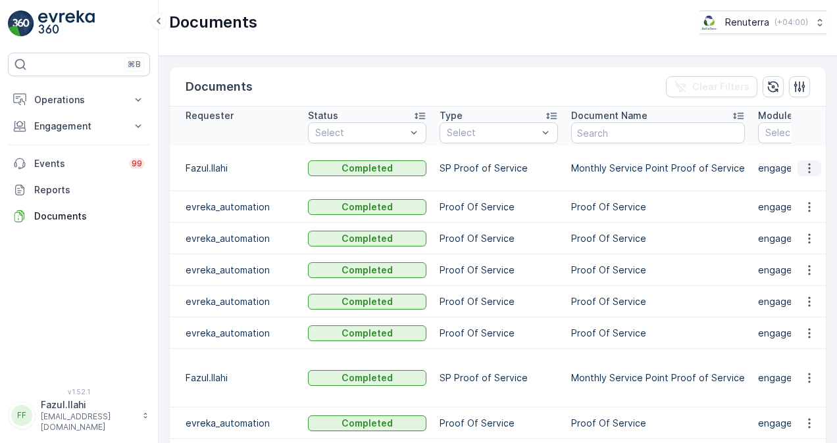
click at [803, 162] on icon "button" at bounding box center [809, 168] width 13 height 13
click at [799, 183] on span "See Details" at bounding box center [805, 180] width 51 height 13
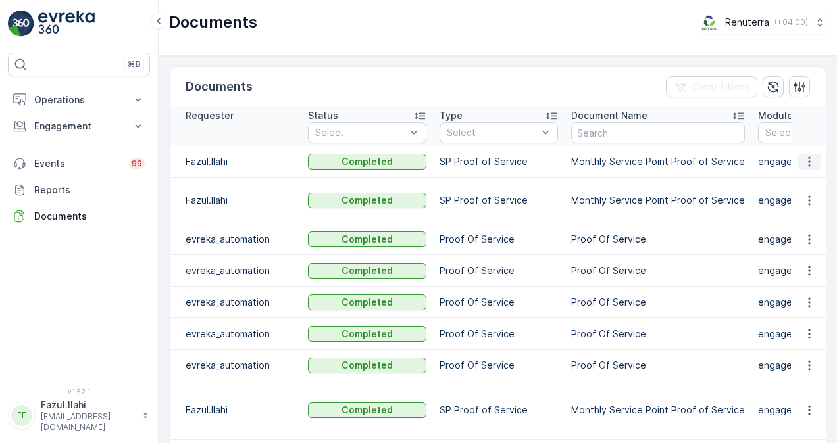
click at [808, 161] on icon "button" at bounding box center [809, 161] width 13 height 13
click at [806, 181] on span "See Details" at bounding box center [805, 180] width 51 height 13
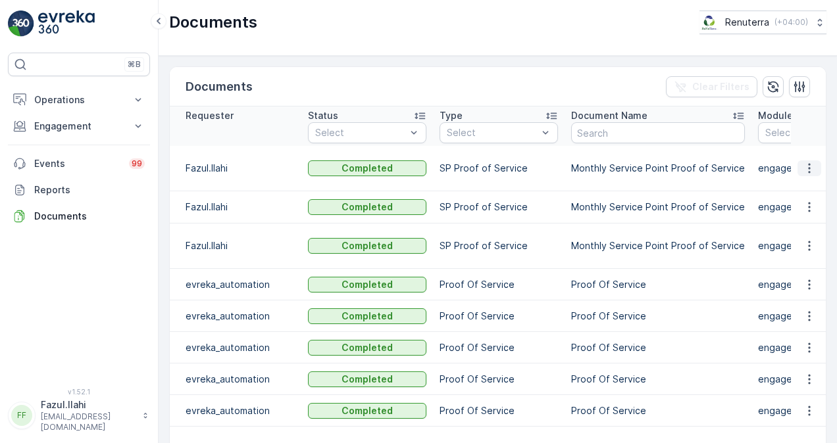
click at [803, 166] on icon "button" at bounding box center [809, 168] width 13 height 13
click at [799, 184] on span "See Details" at bounding box center [805, 187] width 51 height 13
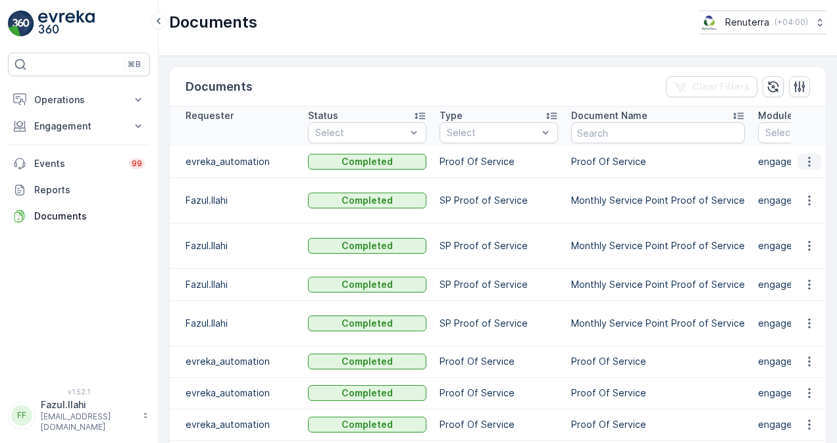
click at [803, 164] on icon "button" at bounding box center [809, 161] width 13 height 13
click at [800, 178] on span "See Details" at bounding box center [805, 180] width 51 height 13
click at [472, 223] on td "SP Proof of Service" at bounding box center [499, 245] width 132 height 45
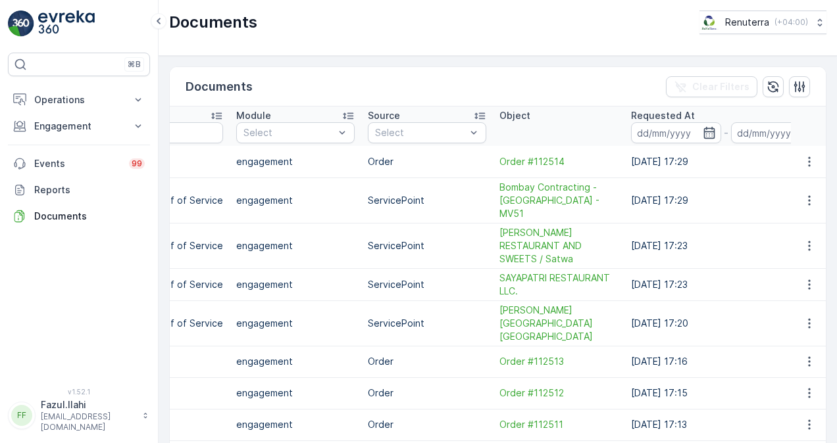
scroll to position [0, 526]
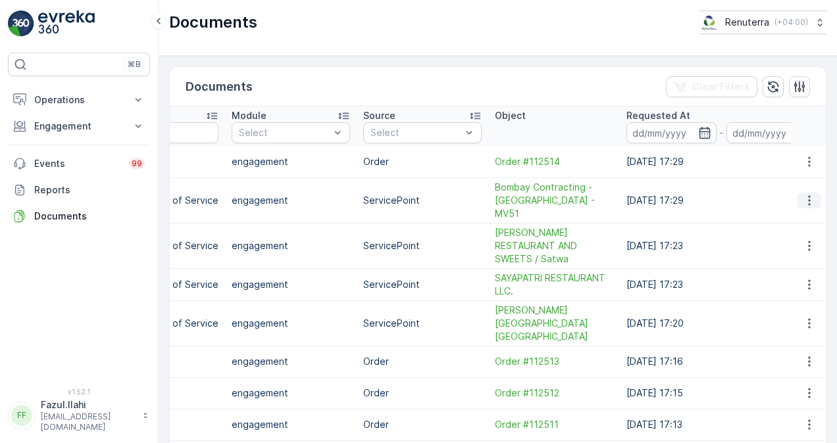
click at [812, 194] on icon "button" at bounding box center [809, 200] width 13 height 13
click at [804, 214] on span "See Details" at bounding box center [805, 212] width 51 height 13
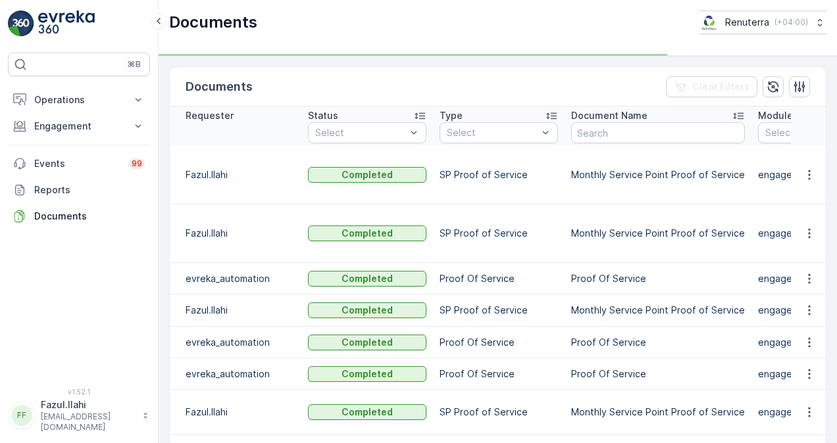
drag, startPoint x: 806, startPoint y: 171, endPoint x: 812, endPoint y: 187, distance: 16.9
click at [808, 171] on icon "button" at bounding box center [809, 175] width 2 height 10
click at [812, 191] on td at bounding box center [809, 175] width 36 height 59
click at [814, 174] on button "button" at bounding box center [809, 175] width 24 height 16
click at [811, 193] on span "See Details" at bounding box center [805, 194] width 51 height 13
